Goal: Task Accomplishment & Management: Use online tool/utility

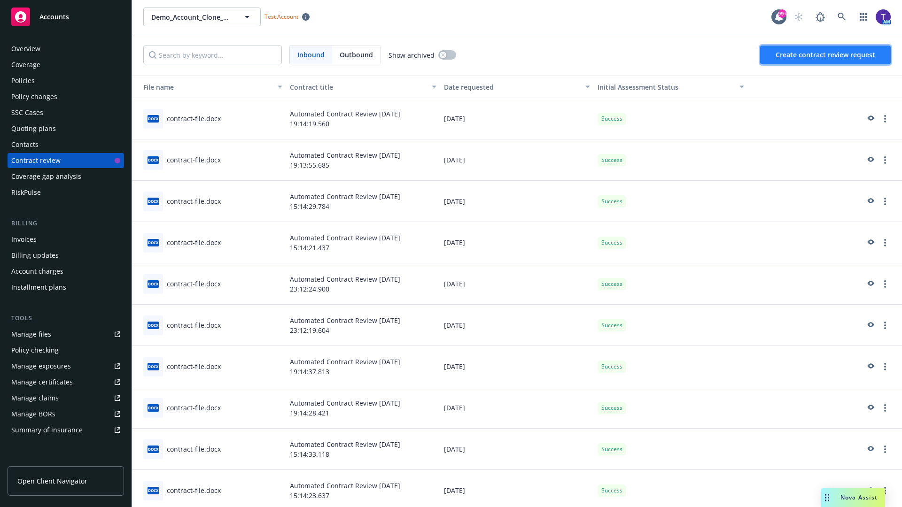
click at [826, 55] on span "Create contract review request" at bounding box center [826, 54] width 100 height 9
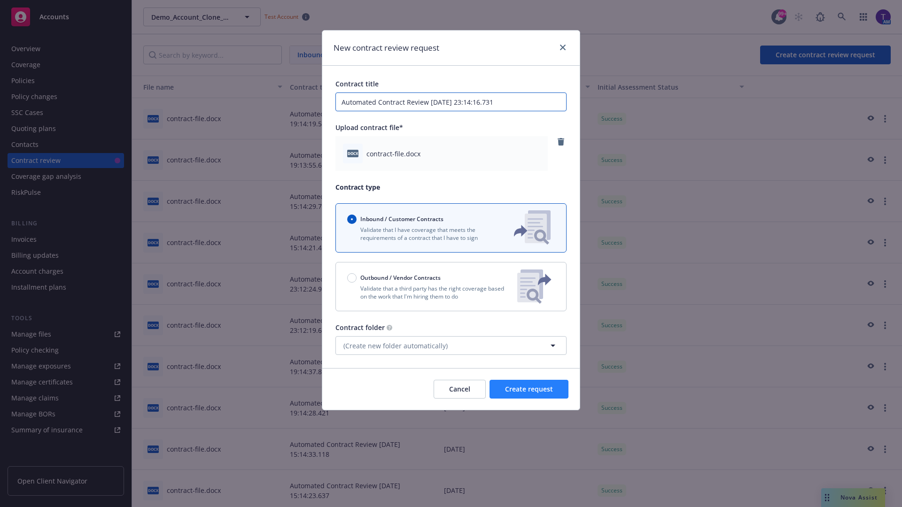
type input "Automated Contract Review [DATE] 23:14:16.731"
click at [529, 389] on span "Create request" at bounding box center [529, 389] width 48 height 9
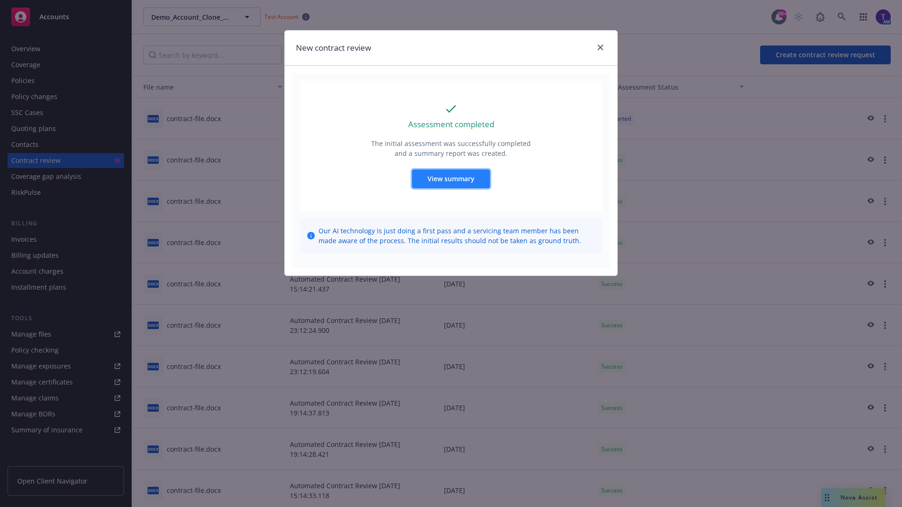
click at [451, 179] on span "View summary" at bounding box center [451, 178] width 47 height 9
